Goal: Find specific page/section: Find specific page/section

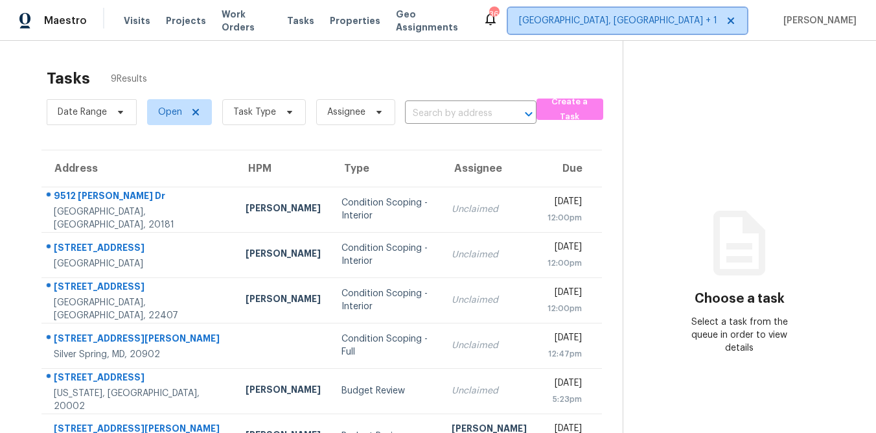
click at [685, 19] on span "[GEOGRAPHIC_DATA], [GEOGRAPHIC_DATA] + 1" at bounding box center [618, 20] width 198 height 13
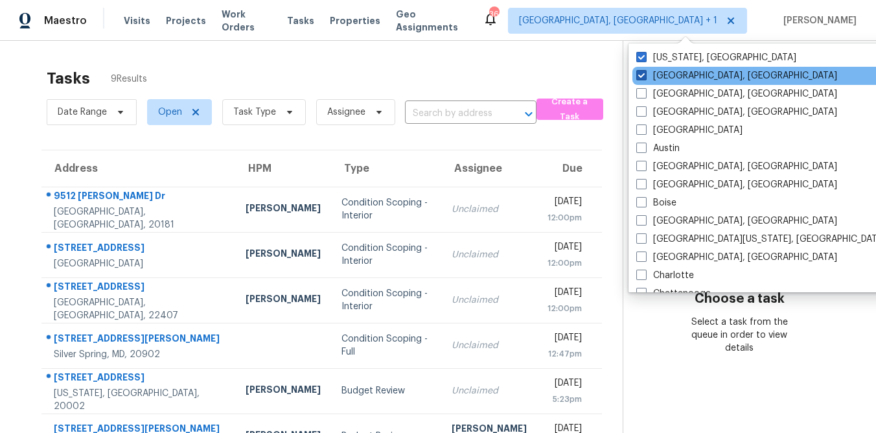
click at [648, 78] on label "[GEOGRAPHIC_DATA], [GEOGRAPHIC_DATA]" at bounding box center [736, 75] width 201 height 13
click at [644, 78] on input "[GEOGRAPHIC_DATA], [GEOGRAPHIC_DATA]" at bounding box center [640, 73] width 8 height 8
checkbox input "false"
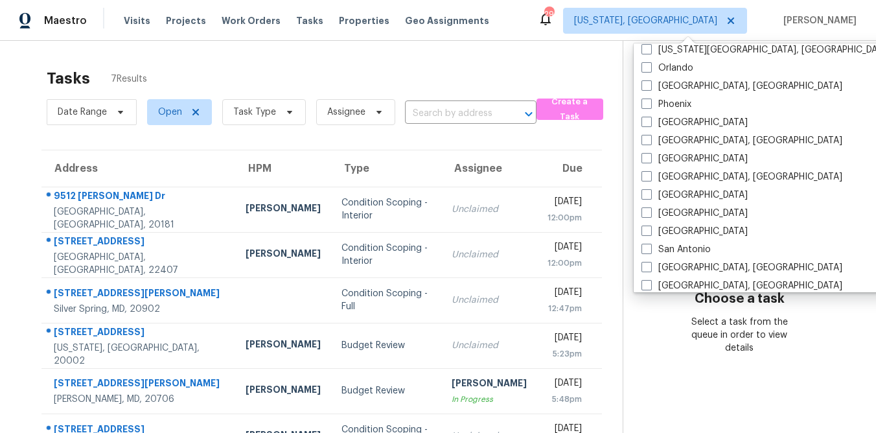
scroll to position [750, 0]
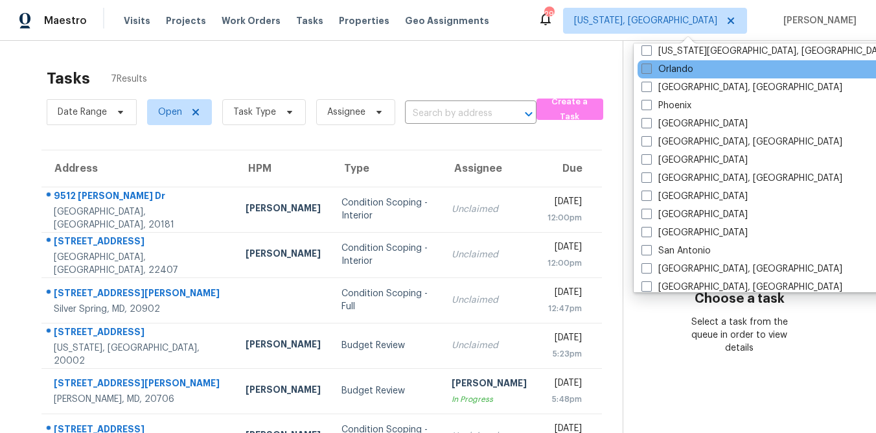
click at [678, 70] on label "Orlando" at bounding box center [667, 69] width 52 height 13
click at [650, 70] on input "Orlando" at bounding box center [645, 67] width 8 height 8
checkbox input "true"
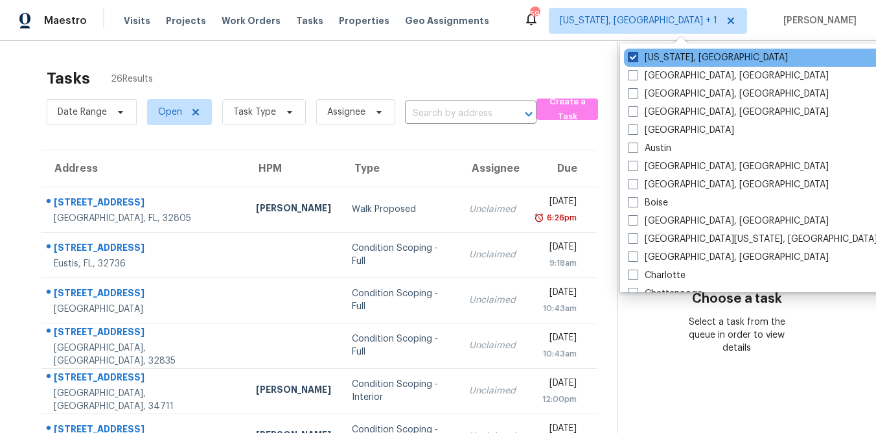
click at [635, 56] on span at bounding box center [633, 57] width 10 height 10
click at [635, 56] on input "[US_STATE], [GEOGRAPHIC_DATA]" at bounding box center [632, 55] width 8 height 8
checkbox input "false"
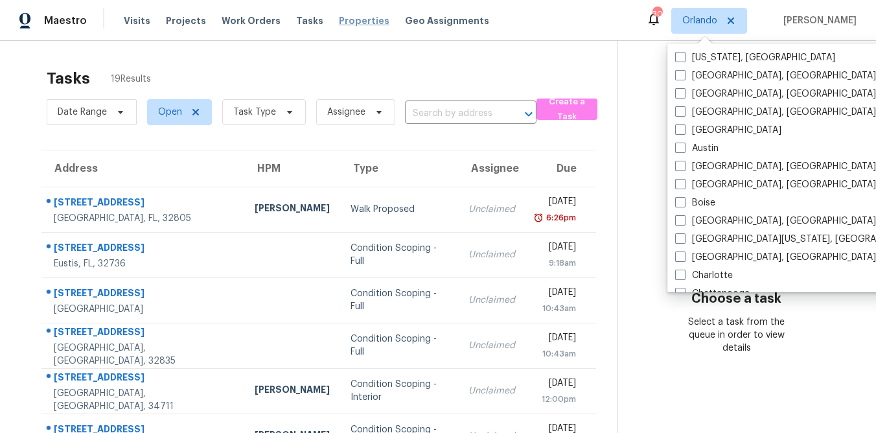
click at [340, 21] on span "Properties" at bounding box center [364, 20] width 51 height 13
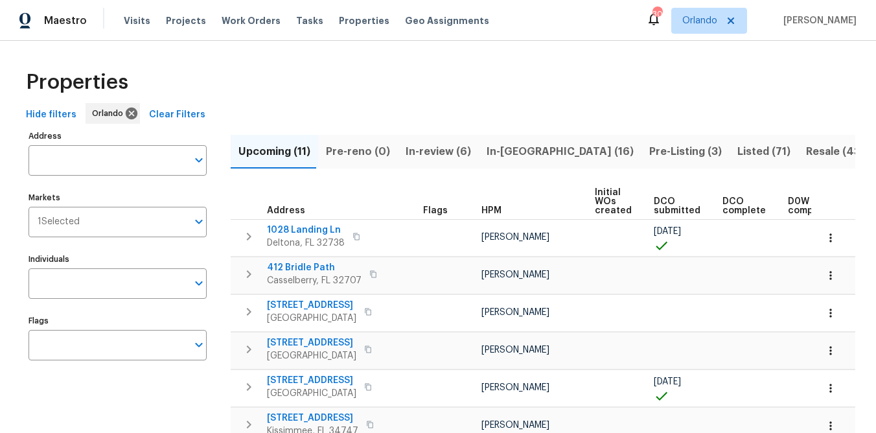
click at [424, 153] on span "In-review (6)" at bounding box center [437, 151] width 65 height 18
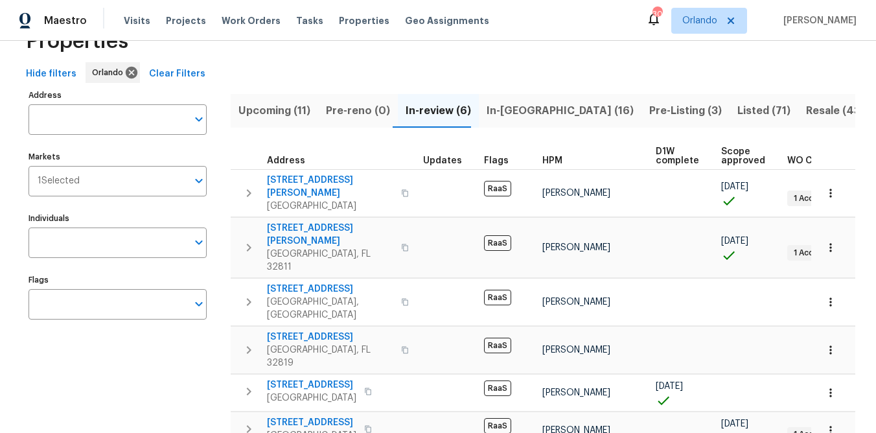
scroll to position [62, 0]
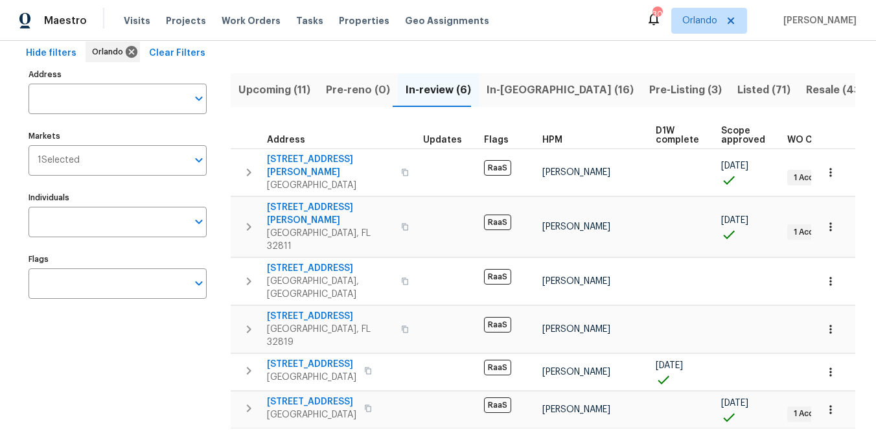
click at [291, 89] on span "Upcoming (11)" at bounding box center [274, 90] width 72 height 18
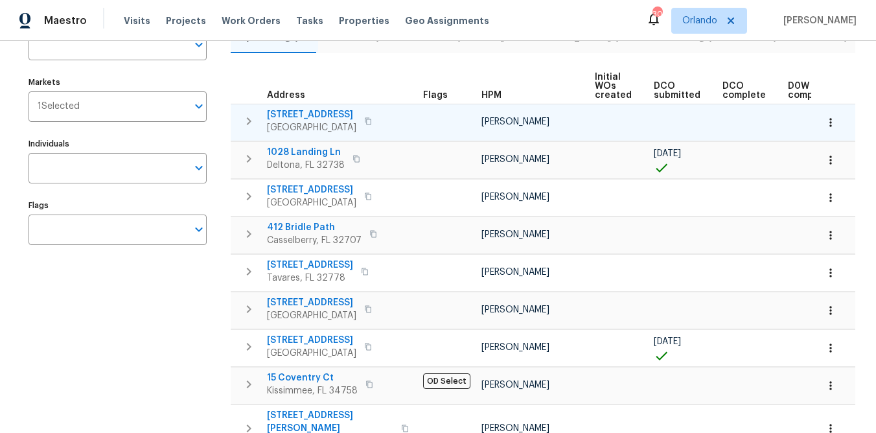
scroll to position [0, 213]
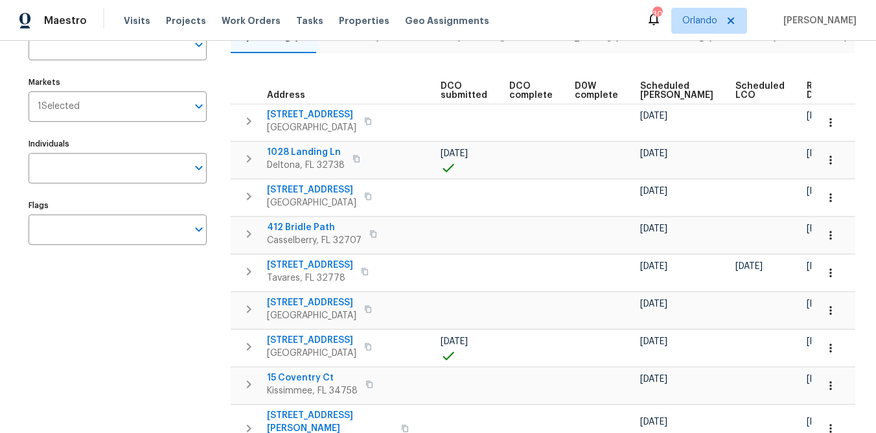
click at [806, 89] on span "Ready Date" at bounding box center [820, 91] width 28 height 18
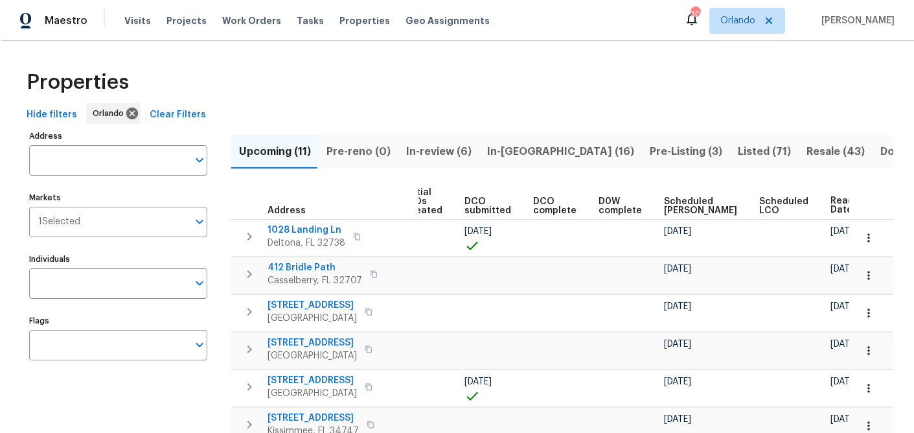
scroll to position [0, 189]
